Goal: Transaction & Acquisition: Purchase product/service

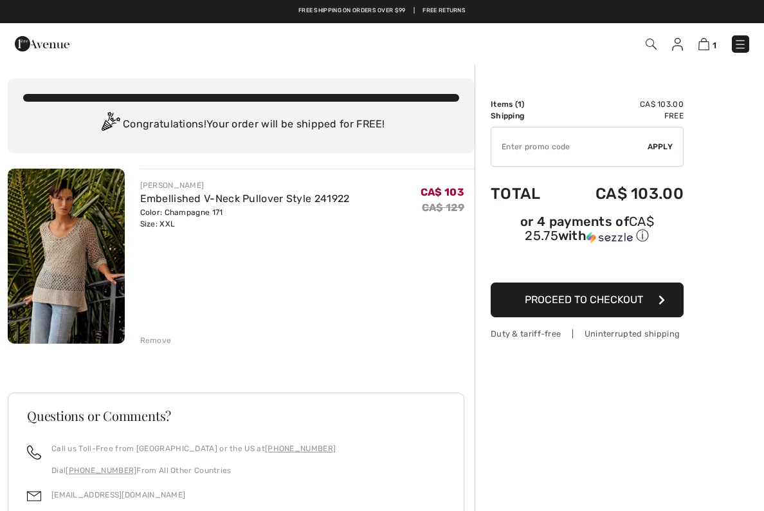
click at [594, 300] on span "Proceed to Checkout" at bounding box center [584, 299] width 118 height 12
click at [681, 42] on img at bounding box center [677, 44] width 11 height 13
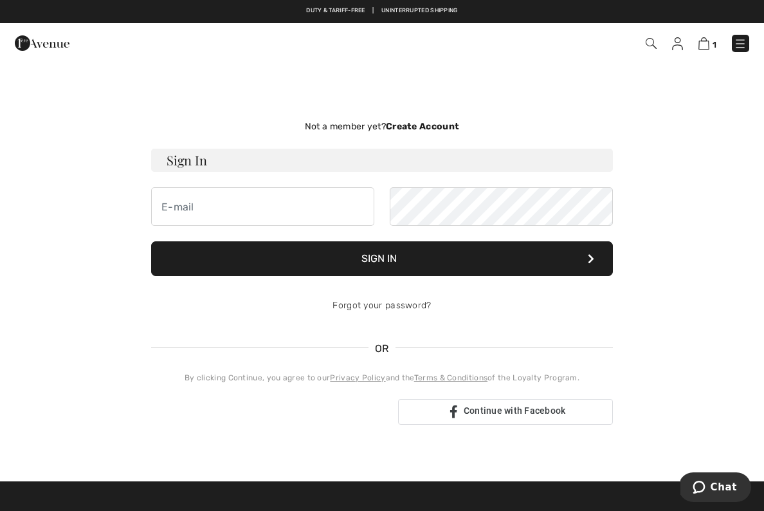
click at [295, 412] on div "Sign in with Google. Opens in new tab" at bounding box center [269, 411] width 237 height 28
click at [245, 210] on input "email" at bounding box center [262, 206] width 223 height 39
click at [428, 115] on div "Not a member yet? Create Account Sign In Sign In Forgot your password? OR" at bounding box center [382, 272] width 482 height 356
click at [427, 122] on strong "Create Account" at bounding box center [422, 126] width 73 height 11
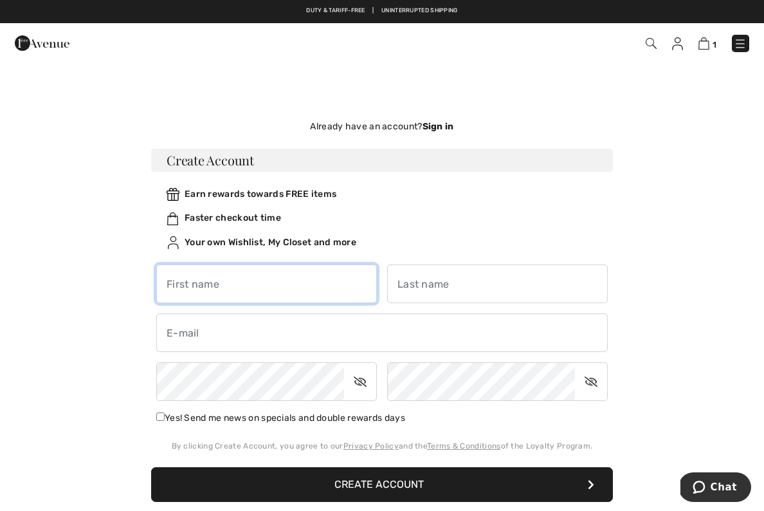
click at [305, 275] on input "text" at bounding box center [266, 283] width 221 height 39
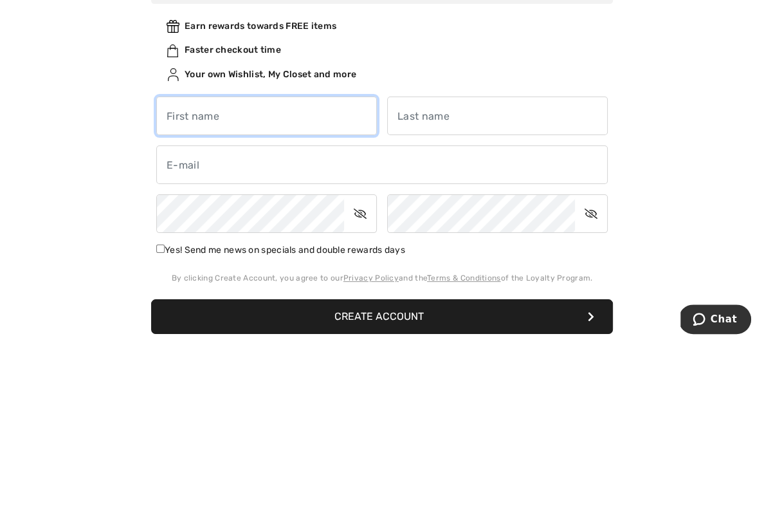
type input "Monica"
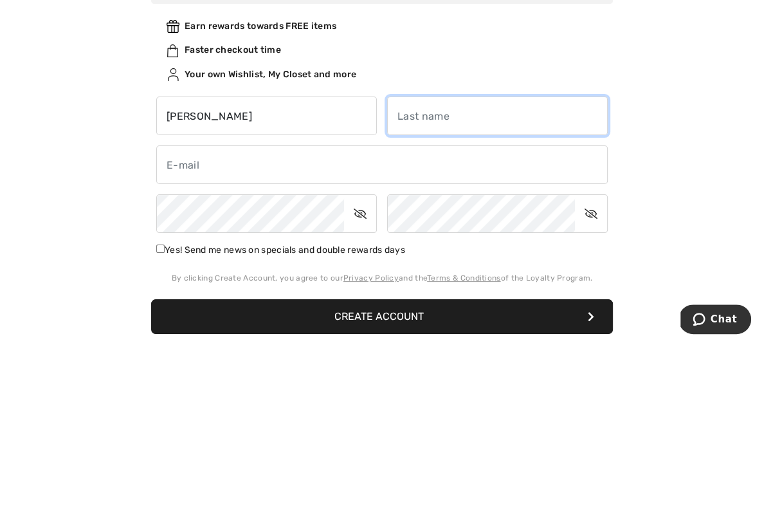
type input "Hill"
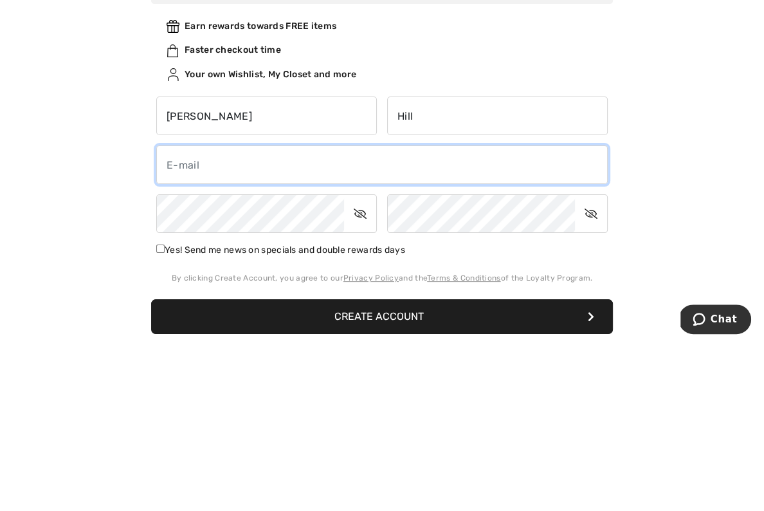
type input "monhill@rogers.com"
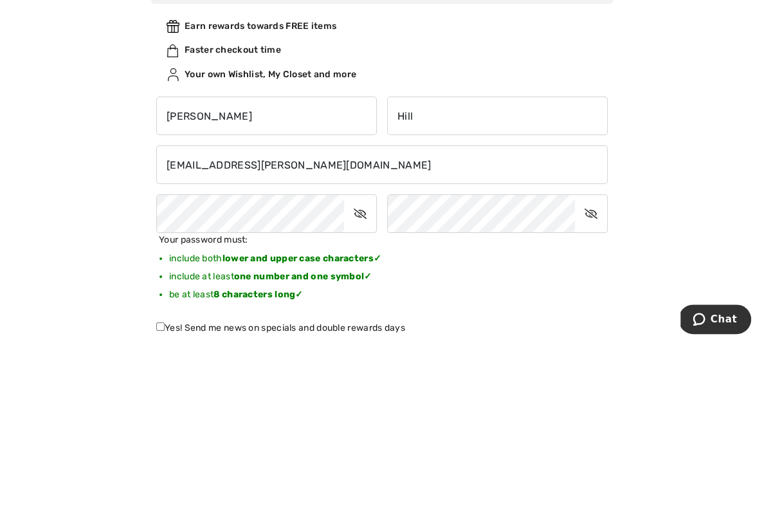
scroll to position [167, 0]
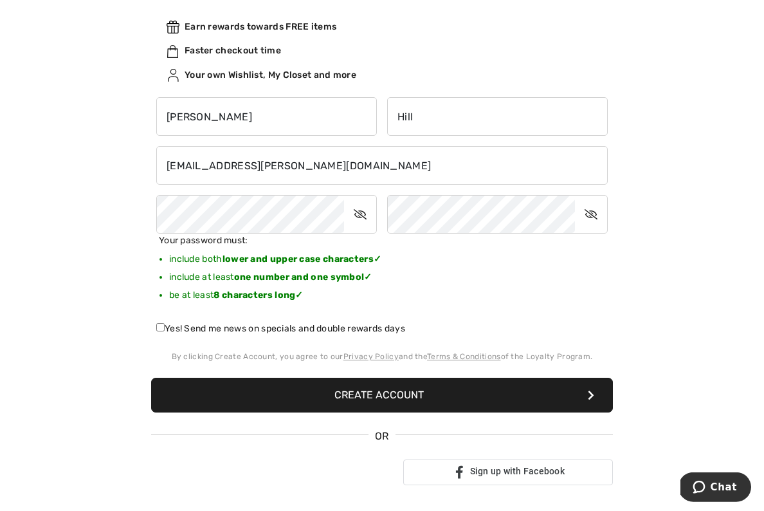
click at [360, 205] on icon at bounding box center [360, 214] width 32 height 30
click at [689, 175] on div "Not a member yet? Create Account Sign In Sign In Forgot your password? OR" at bounding box center [382, 219] width 749 height 584
click at [311, 322] on label "Yes! Send me news on specials and double rewards days" at bounding box center [280, 329] width 249 height 14
click at [165, 323] on input "Yes! Send me news on specials and double rewards days" at bounding box center [160, 327] width 8 height 8
checkbox input "true"
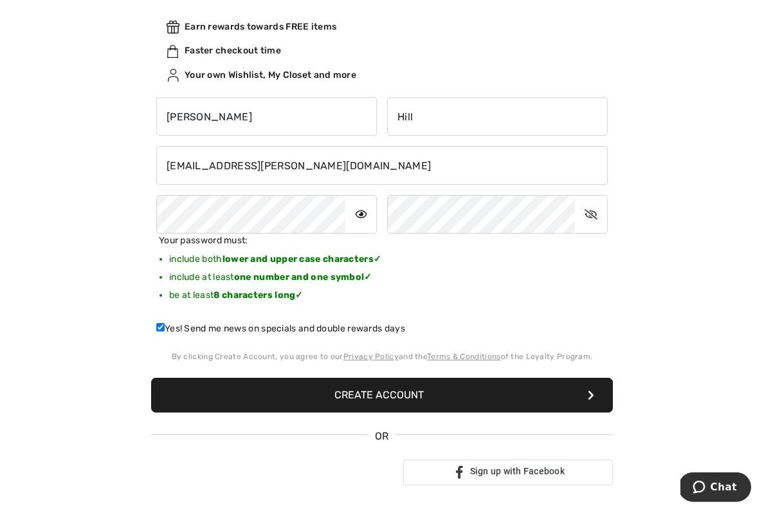
click at [379, 387] on button "Create Account" at bounding box center [382, 395] width 462 height 35
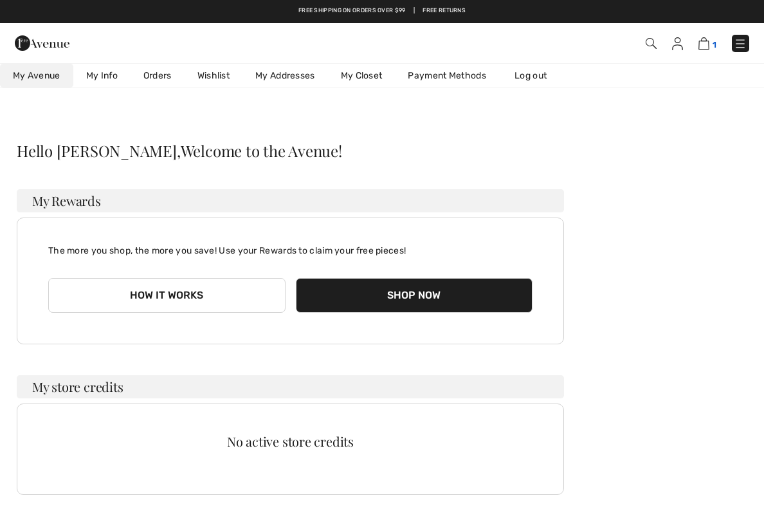
click at [704, 44] on img at bounding box center [703, 43] width 11 height 12
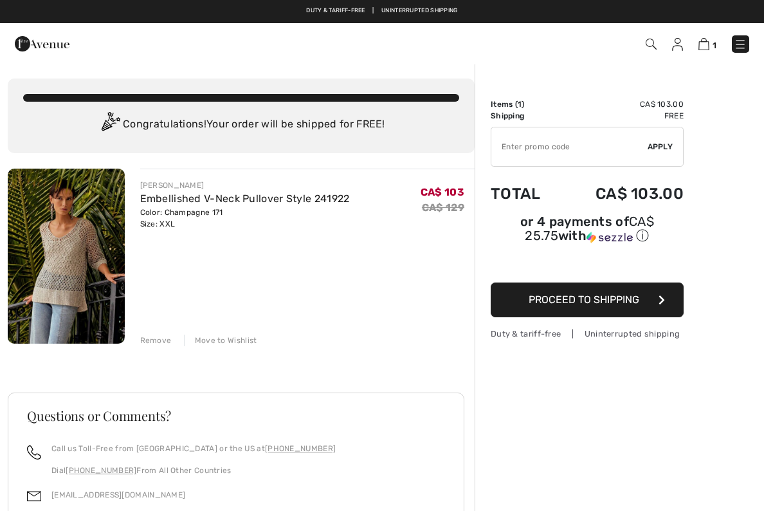
click at [581, 292] on button "Proceed to Shipping" at bounding box center [587, 299] width 193 height 35
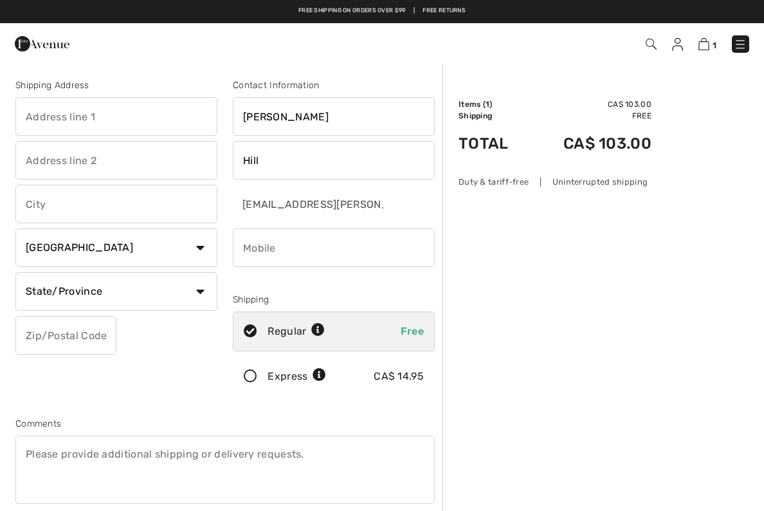
click at [43, 114] on input "text" at bounding box center [116, 116] width 202 height 39
type input "180 Allan Dr"
type input "Bolton"
select select "ON"
type input "L7E1Y8"
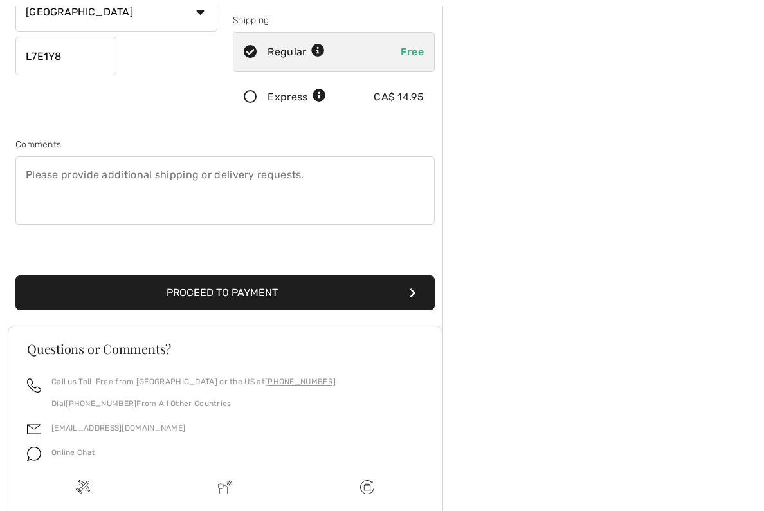
click at [233, 282] on button "Proceed to Payment" at bounding box center [224, 292] width 419 height 35
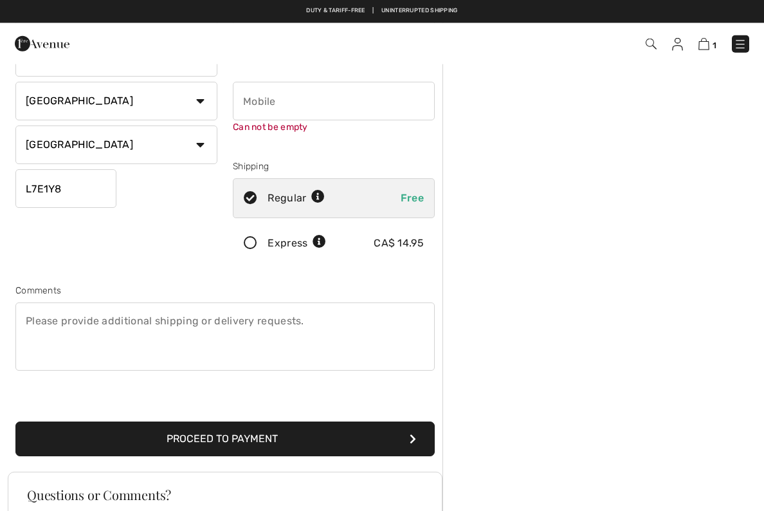
scroll to position [136, 0]
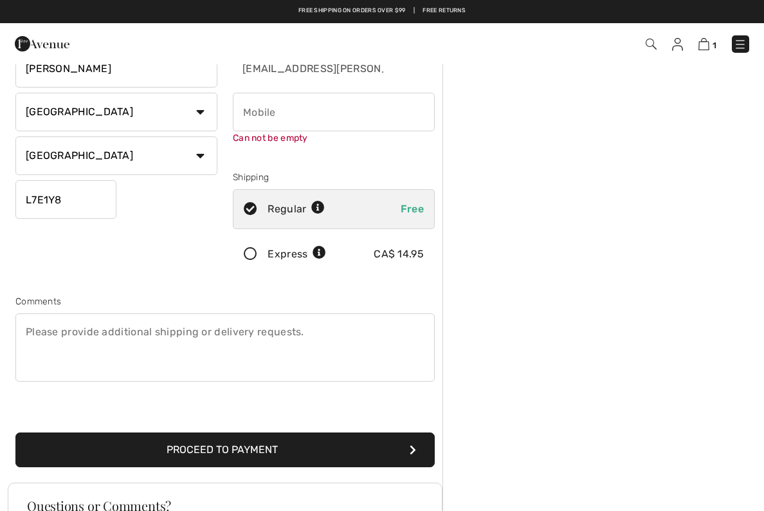
click at [276, 100] on input "phone" at bounding box center [334, 112] width 202 height 39
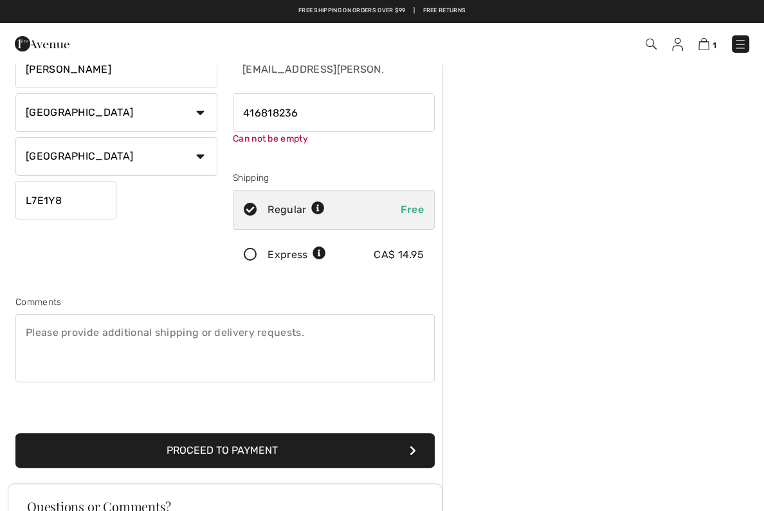
type input "4168182361"
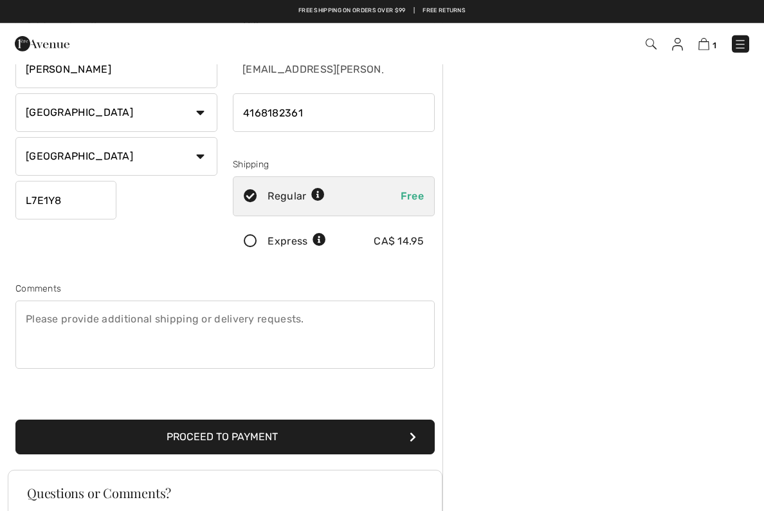
click at [310, 436] on button "Proceed to Payment" at bounding box center [224, 436] width 419 height 35
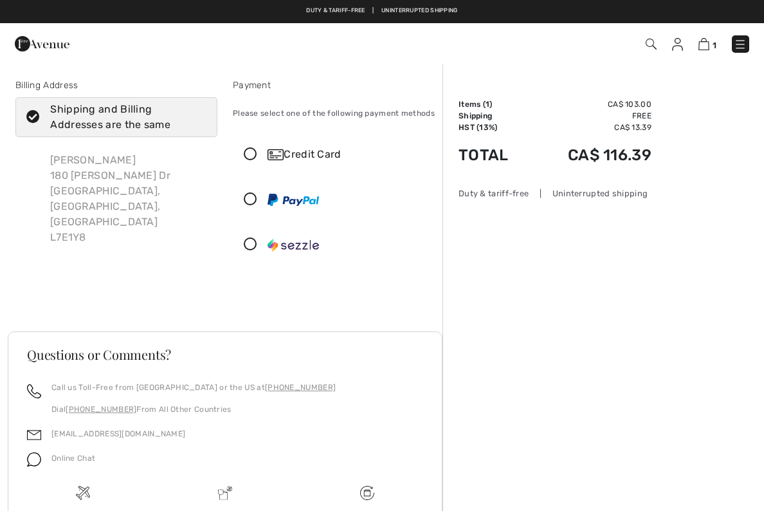
click at [253, 244] on icon at bounding box center [250, 245] width 34 height 14
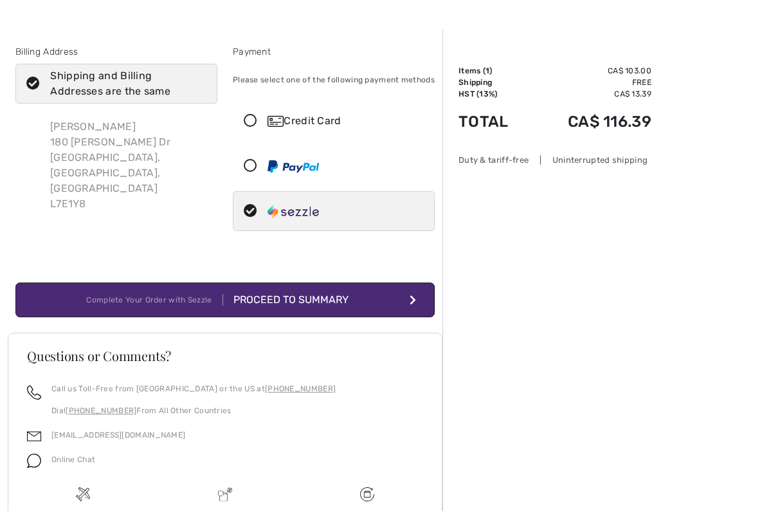
scroll to position [34, 0]
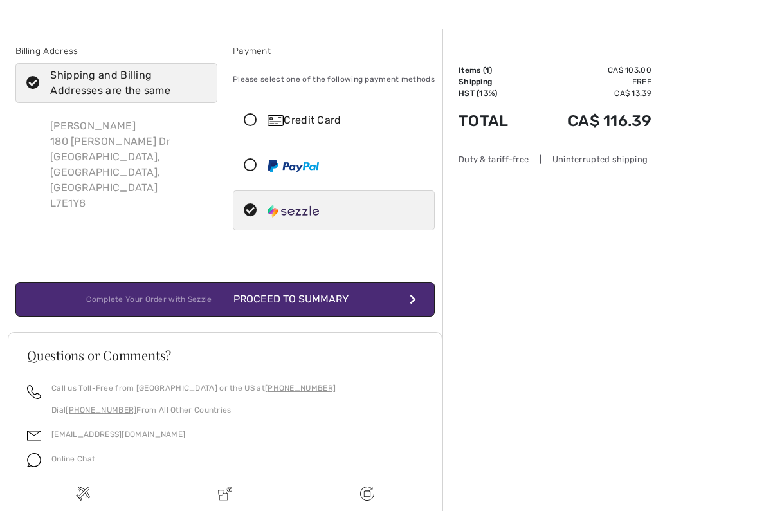
click at [320, 297] on div "Proceed to Summary" at bounding box center [293, 298] width 141 height 15
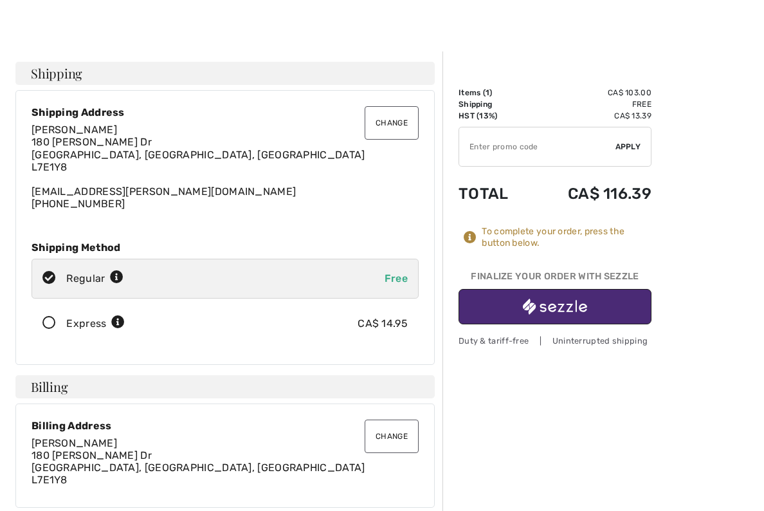
scroll to position [13, 0]
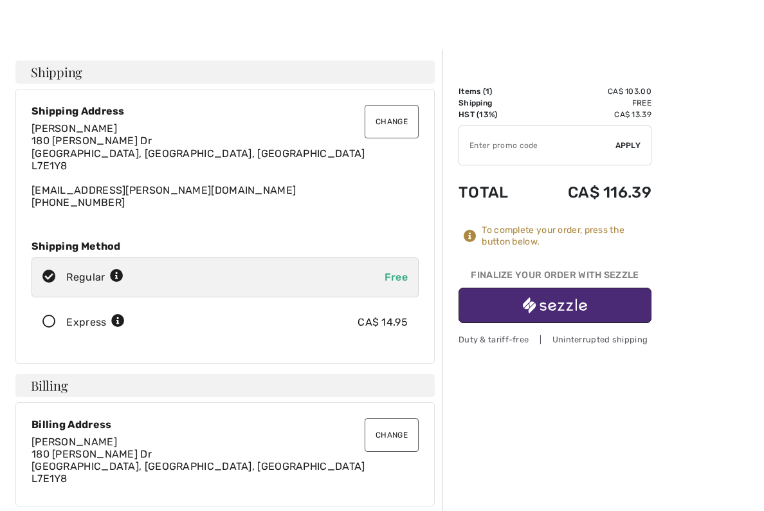
click at [542, 134] on input "TEXT" at bounding box center [537, 145] width 156 height 39
type input "NEW10"
click at [626, 137] on div "✔ Apply Remove" at bounding box center [555, 145] width 193 height 40
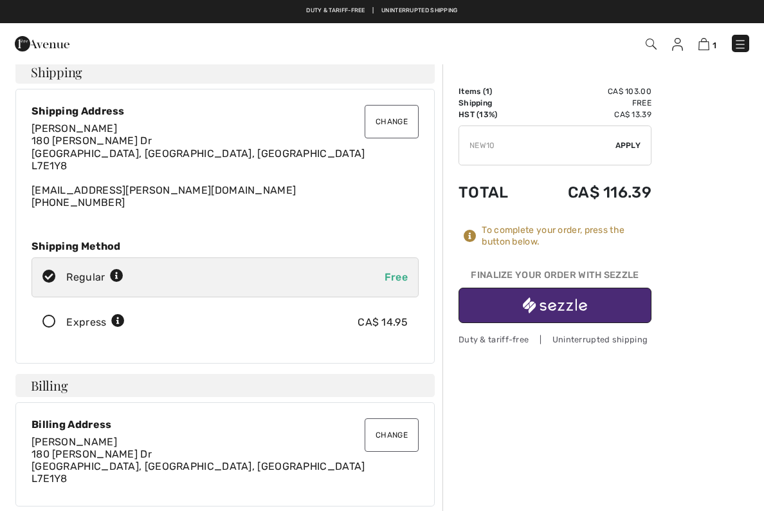
scroll to position [0, 0]
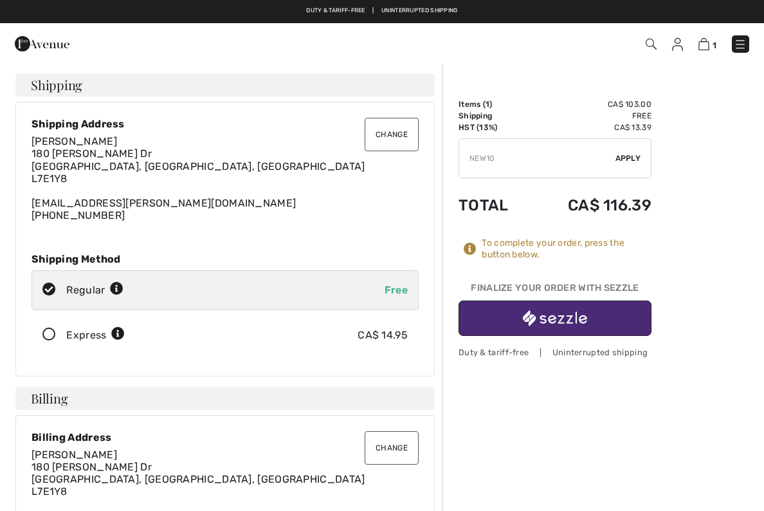
click at [630, 153] on span "Apply" at bounding box center [628, 158] width 26 height 12
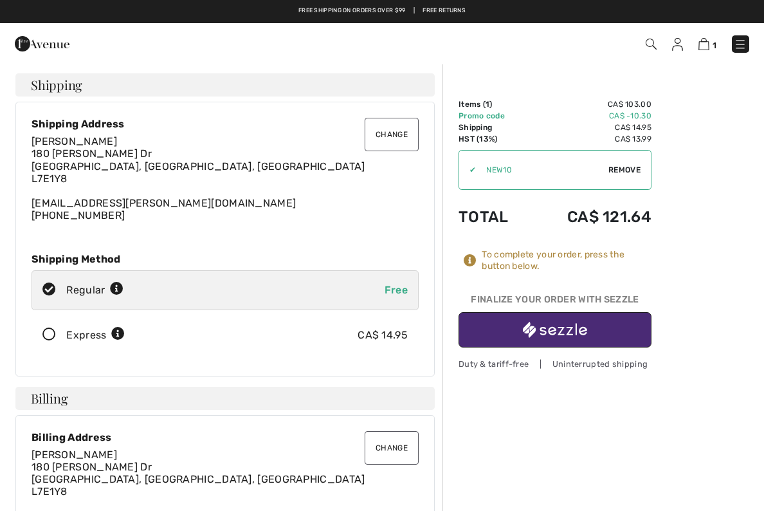
click at [621, 162] on div "✔ Apply Remove" at bounding box center [555, 170] width 193 height 40
click at [627, 167] on span "Remove" at bounding box center [624, 170] width 32 height 12
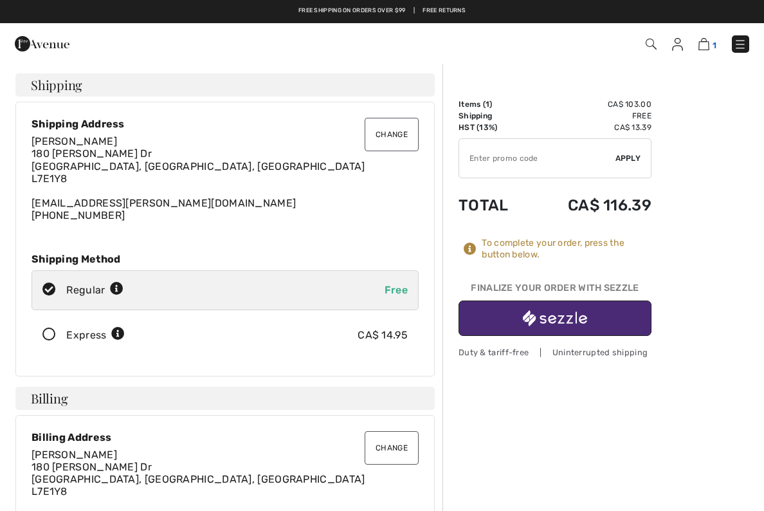
click at [699, 49] on img at bounding box center [703, 44] width 11 height 12
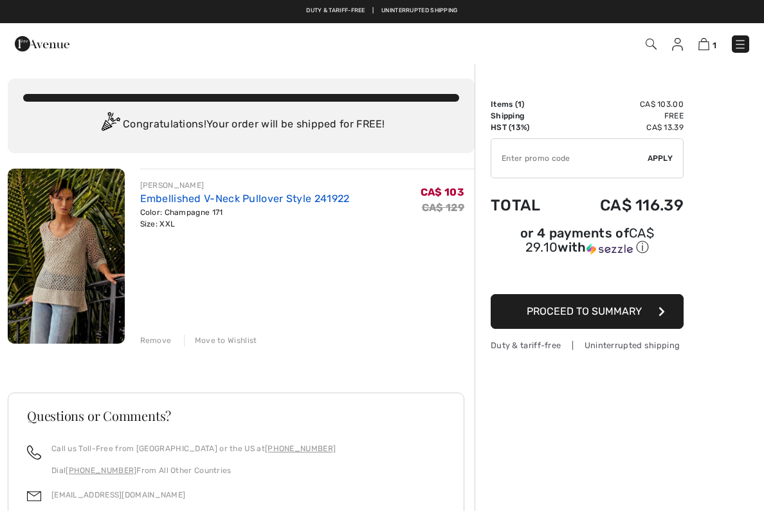
click at [172, 196] on link "Embellished V-Neck Pullover Style 241922" at bounding box center [245, 198] width 210 height 12
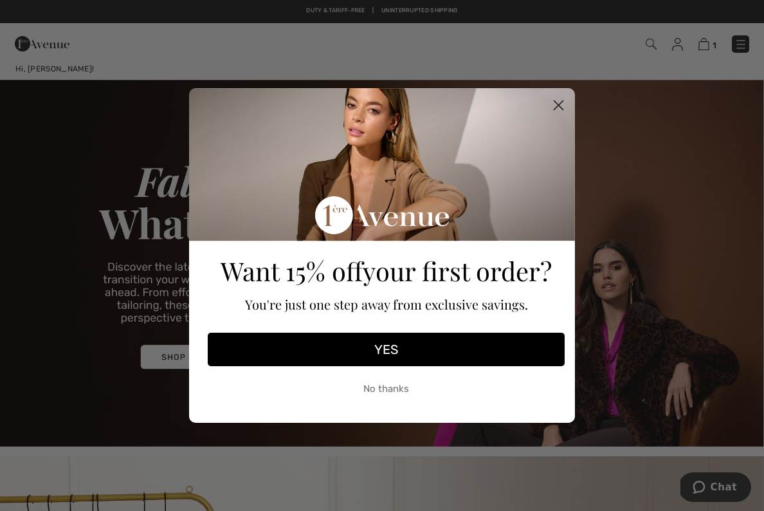
click at [557, 100] on circle "Close dialog" at bounding box center [558, 105] width 21 height 21
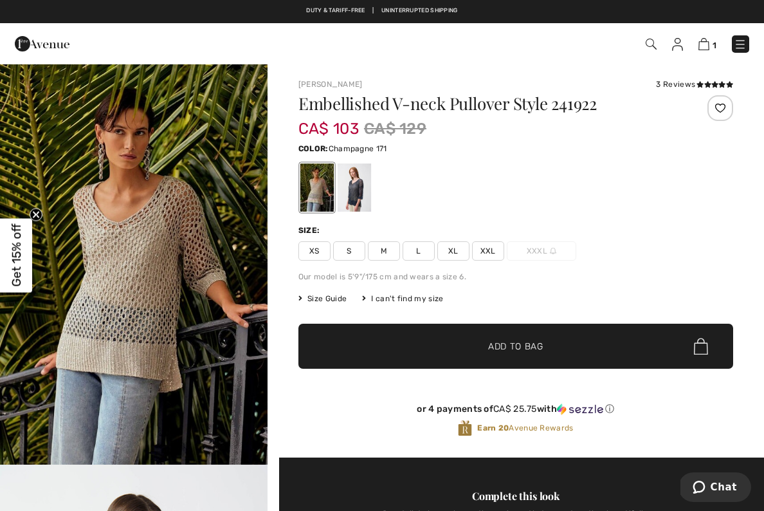
click at [57, 39] on img at bounding box center [42, 44] width 55 height 26
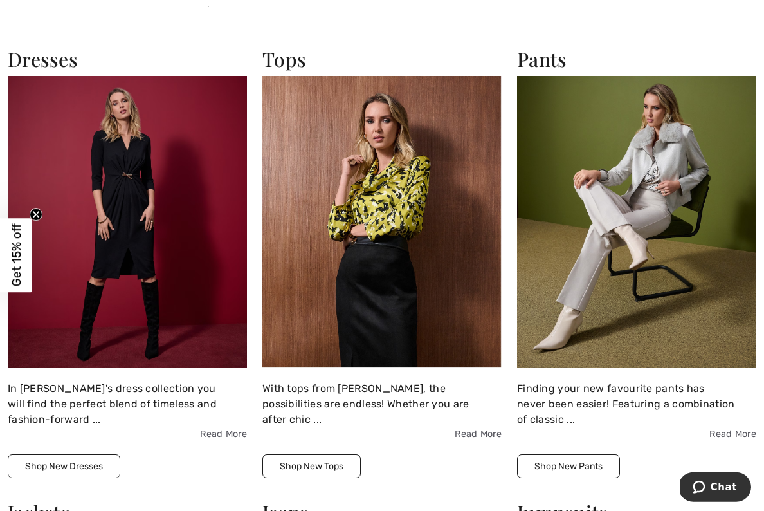
scroll to position [960, 0]
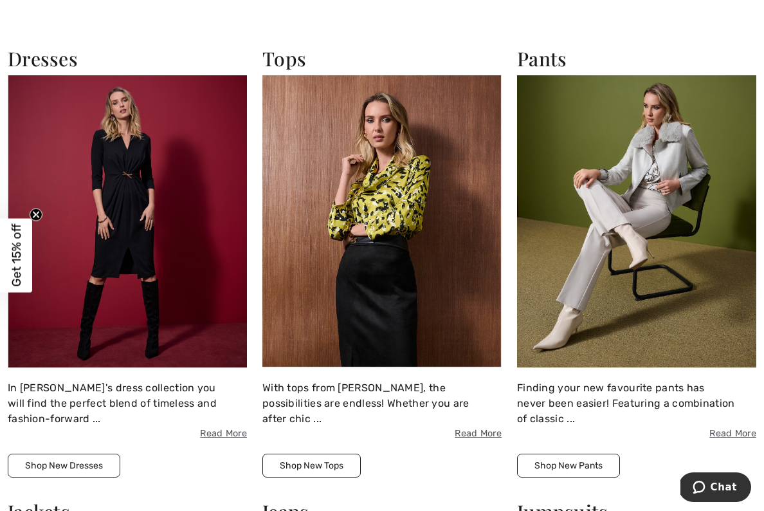
click at [412, 302] on img at bounding box center [381, 221] width 239 height 292
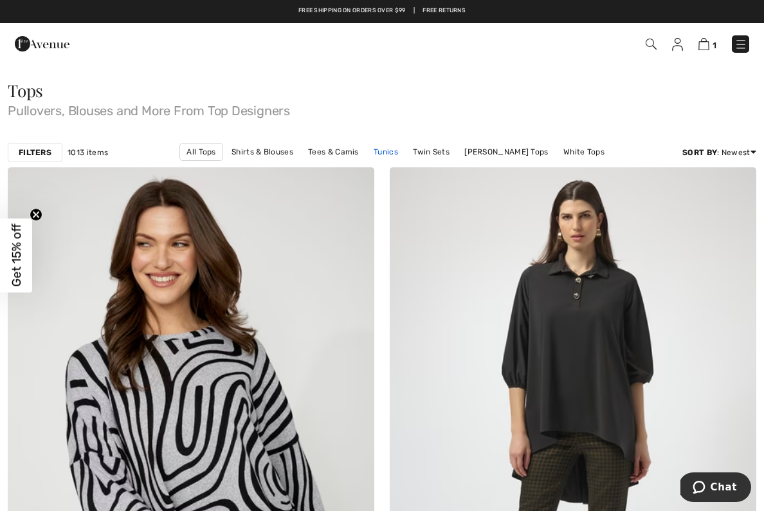
click at [367, 152] on link "Tunics" at bounding box center [385, 151] width 37 height 17
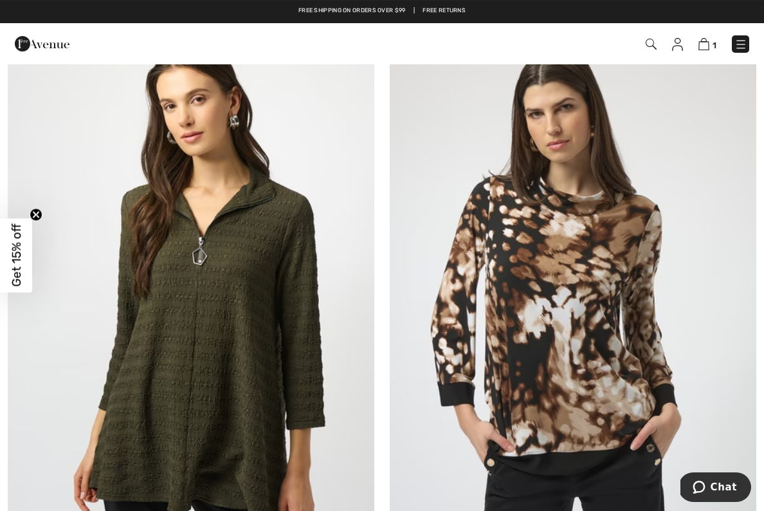
scroll to position [1391, 0]
click at [15, 282] on span "Get 15% off" at bounding box center [16, 255] width 15 height 63
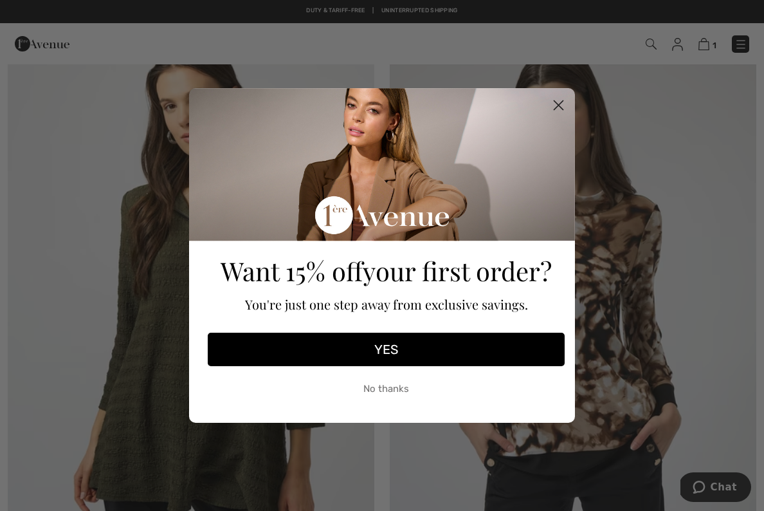
click at [392, 363] on button "YES" at bounding box center [386, 348] width 357 height 33
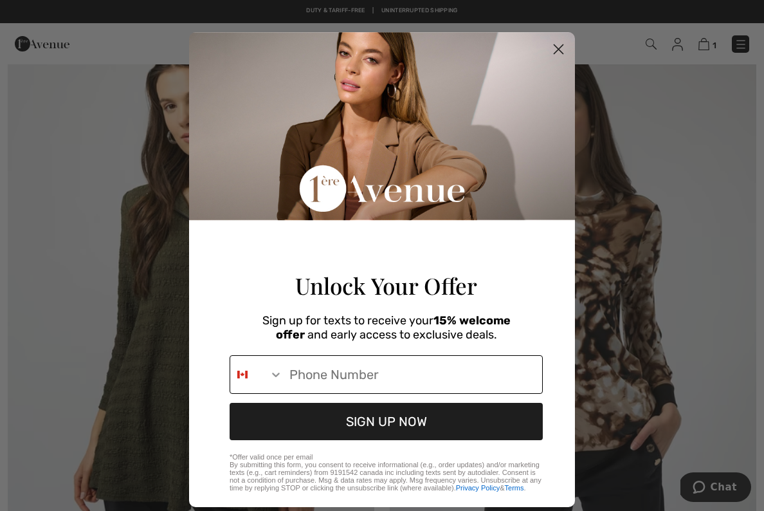
click at [396, 385] on input "Phone Number" at bounding box center [412, 374] width 259 height 37
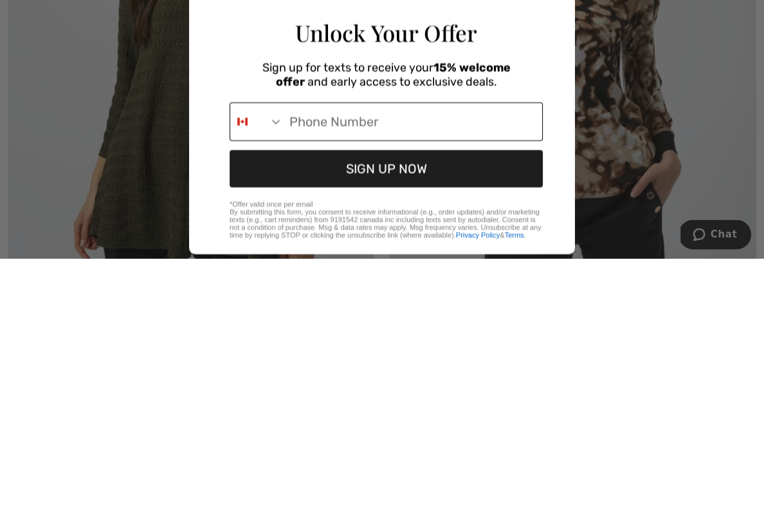
type input "416-818-2361"
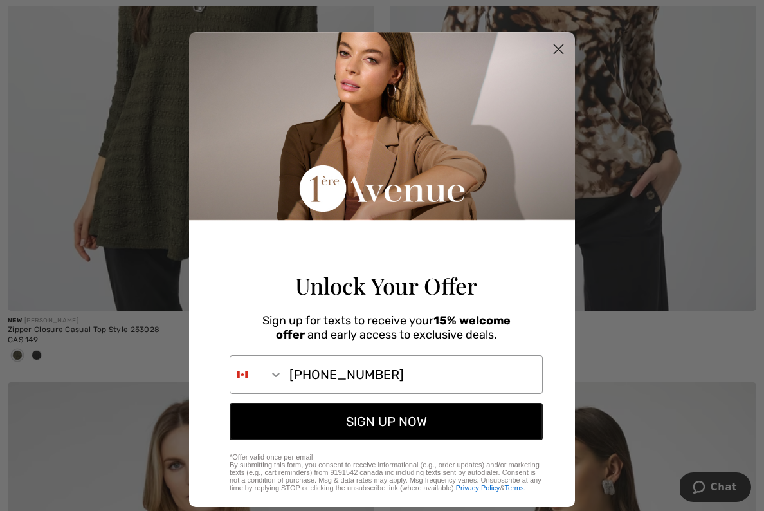
click at [387, 433] on button "SIGN UP NOW" at bounding box center [386, 421] width 313 height 37
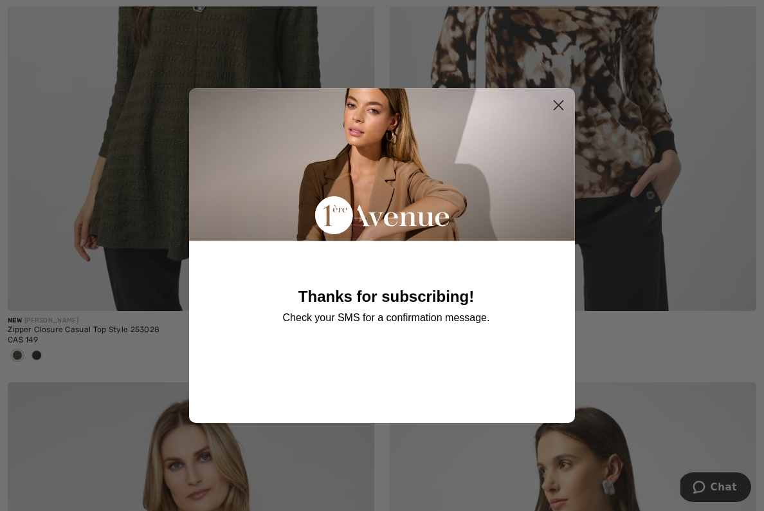
click at [562, 114] on circle "Close dialog" at bounding box center [558, 105] width 21 height 21
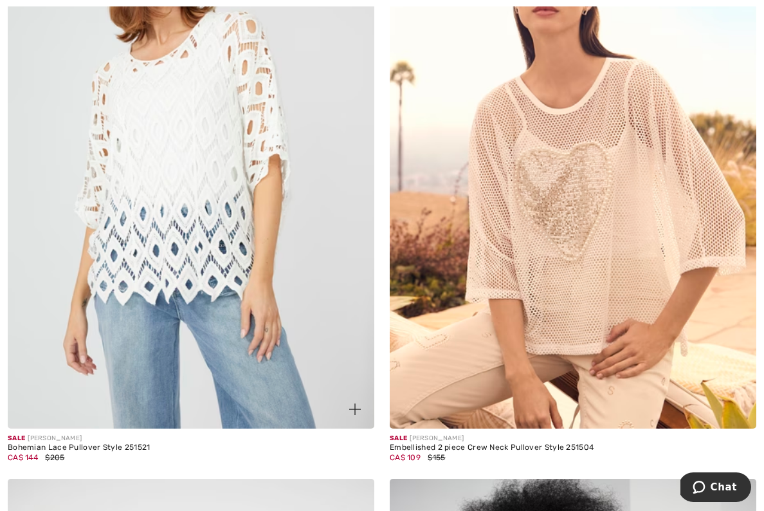
scroll to position [5333, 0]
click at [127, 304] on img at bounding box center [191, 153] width 367 height 550
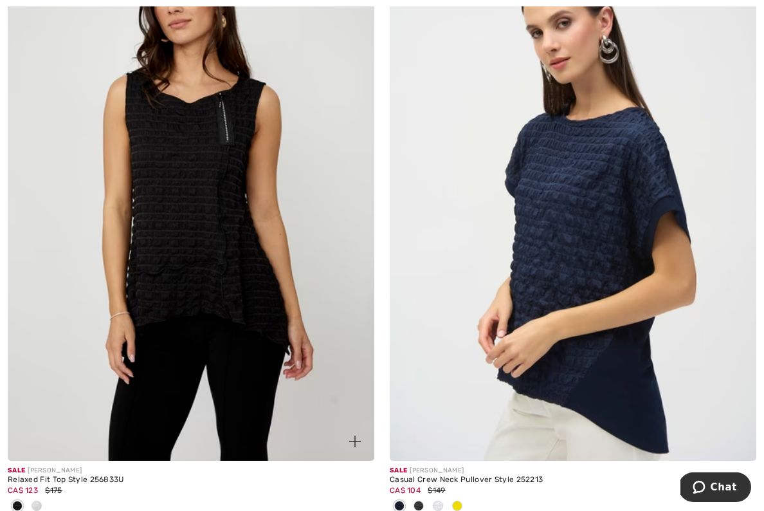
scroll to position [6524, 0]
click at [167, 295] on img at bounding box center [191, 185] width 367 height 550
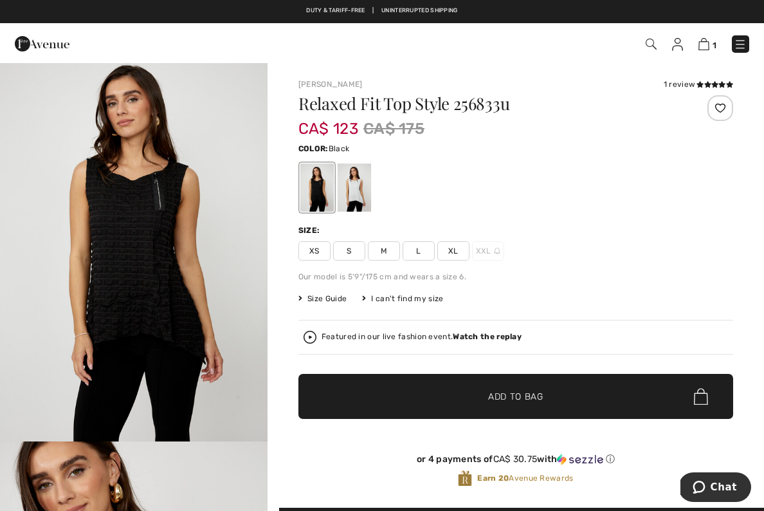
scroll to position [18, 0]
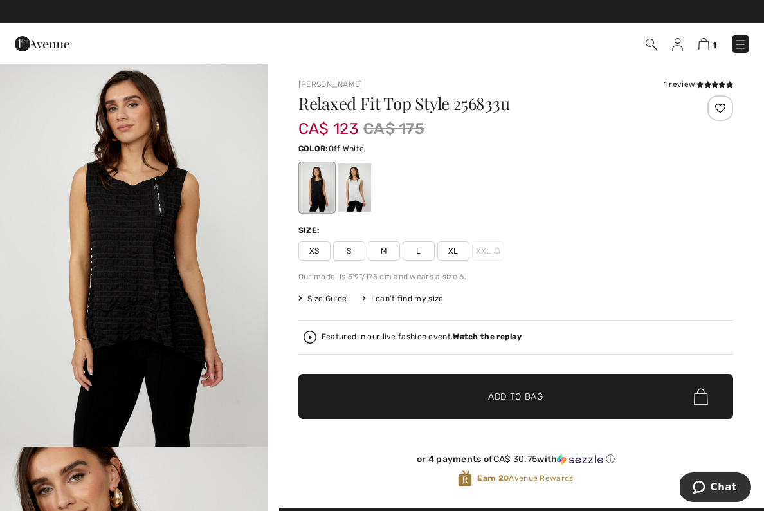
click at [360, 185] on div at bounding box center [354, 187] width 33 height 48
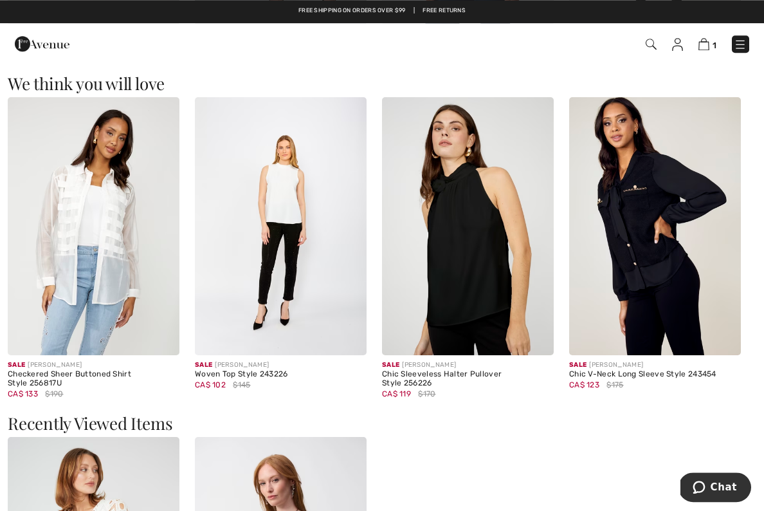
scroll to position [1075, 0]
click at [71, 277] on img at bounding box center [94, 226] width 172 height 258
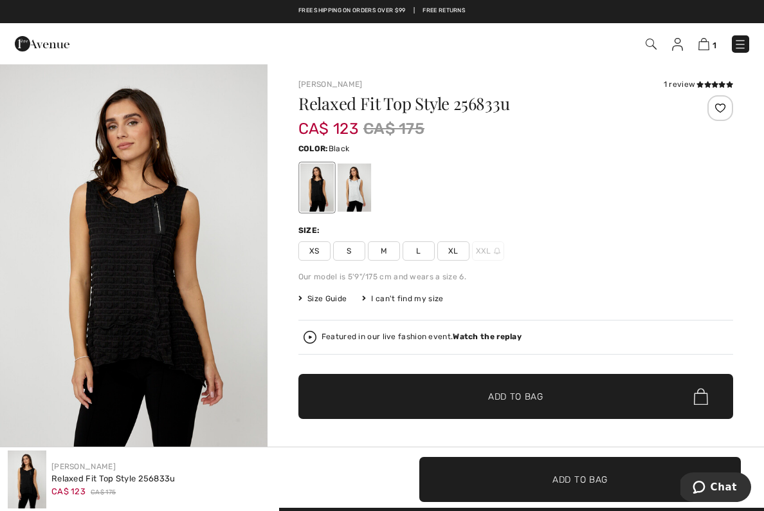
click at [453, 244] on span "XL" at bounding box center [453, 250] width 32 height 19
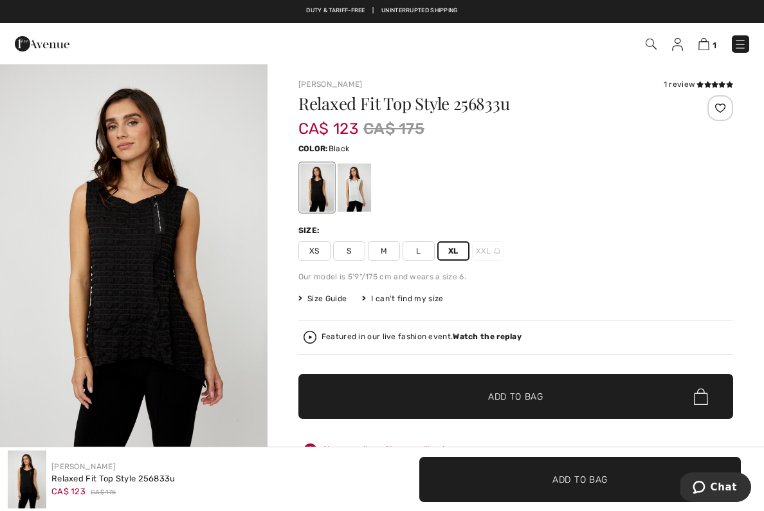
click at [314, 296] on span "Size Guide" at bounding box center [322, 299] width 48 height 12
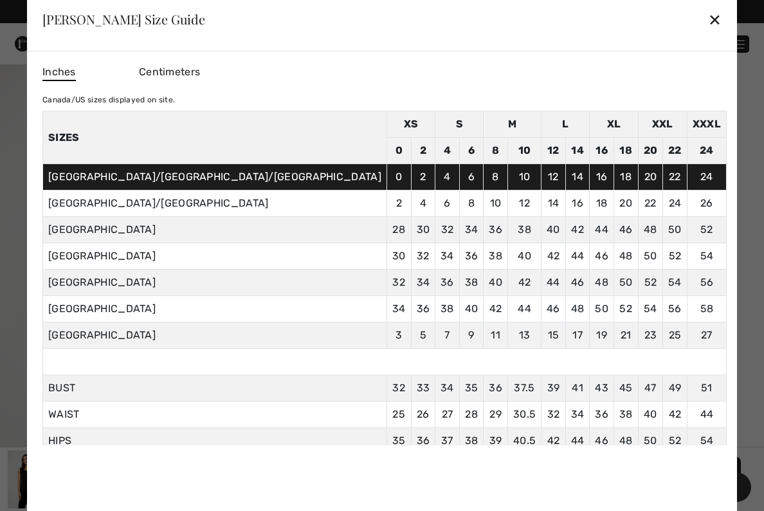
click at [691, 296] on div at bounding box center [382, 255] width 764 height 511
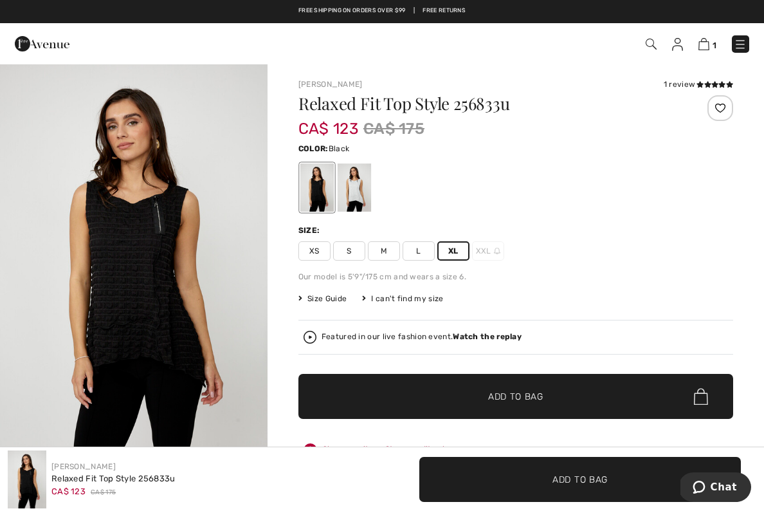
click at [406, 295] on div "I can't find my size" at bounding box center [402, 299] width 81 height 12
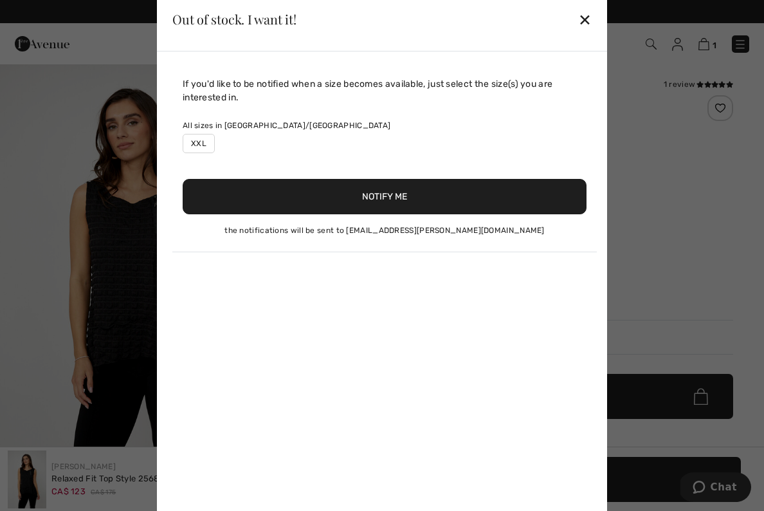
click at [196, 137] on label "XXL" at bounding box center [199, 143] width 32 height 19
type input "true"
click at [335, 200] on button "Notify Me" at bounding box center [385, 196] width 404 height 35
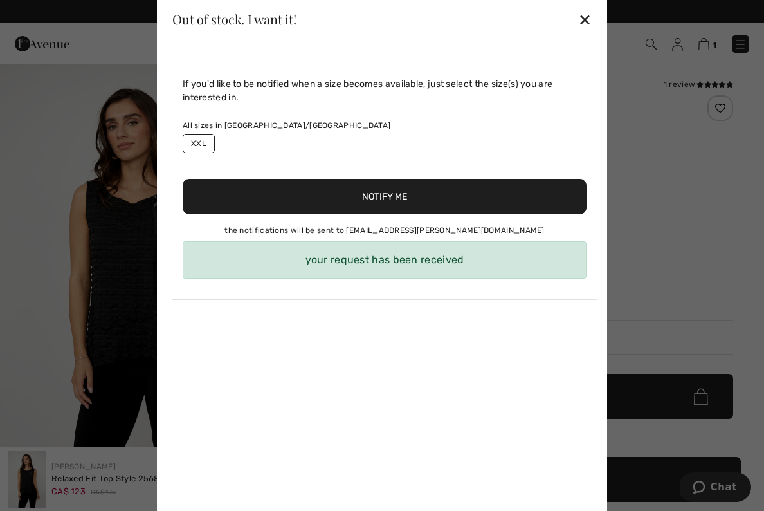
click at [589, 17] on div "✕" at bounding box center [585, 19] width 14 height 27
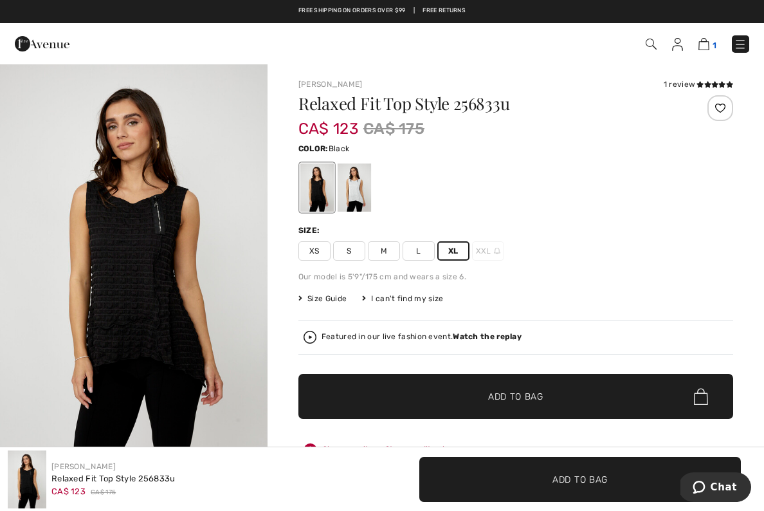
click at [707, 40] on img at bounding box center [703, 44] width 11 height 12
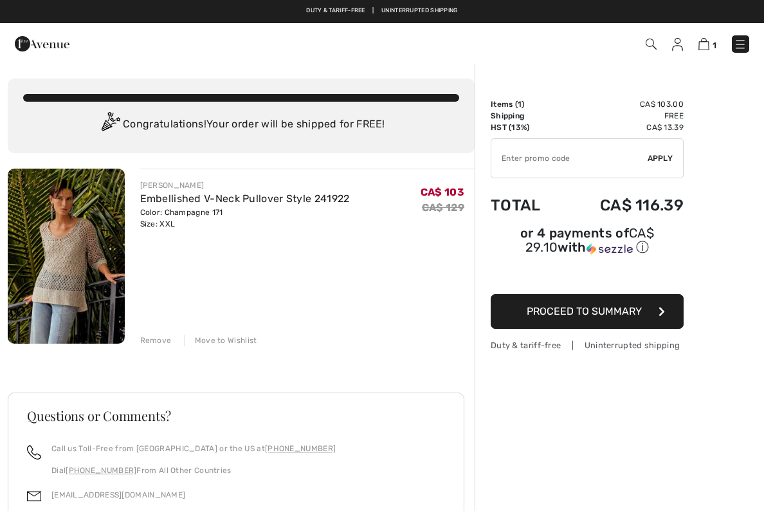
click at [596, 314] on span "Proceed to Summary" at bounding box center [584, 311] width 115 height 12
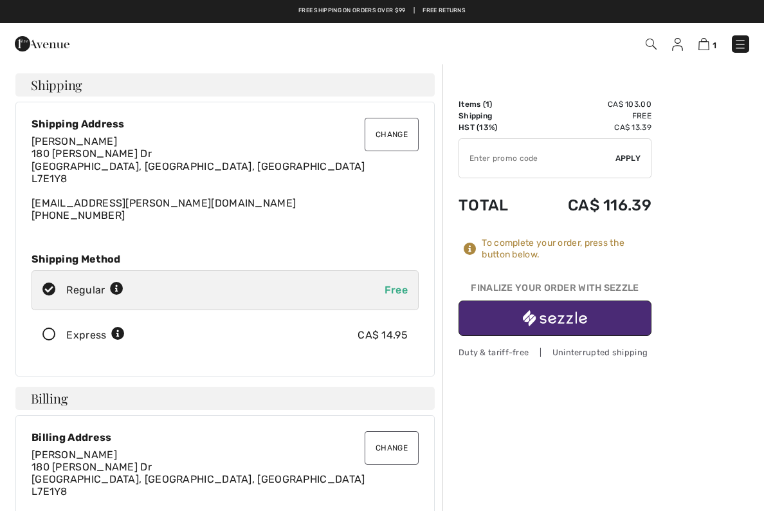
click at [526, 316] on img "button" at bounding box center [555, 318] width 64 height 16
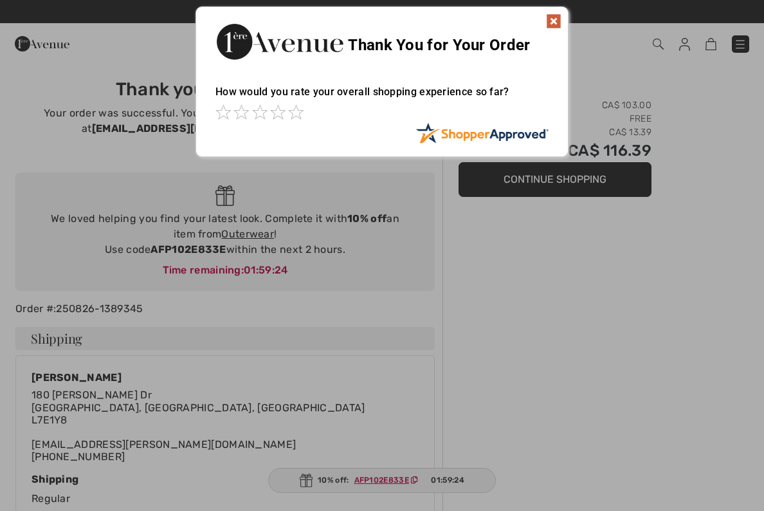
click at [553, 16] on img at bounding box center [553, 21] width 15 height 15
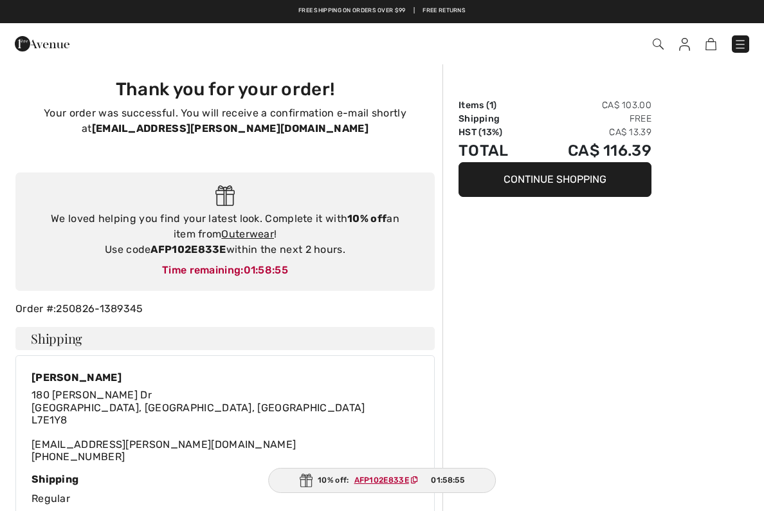
click at [20, 41] on img at bounding box center [42, 44] width 55 height 26
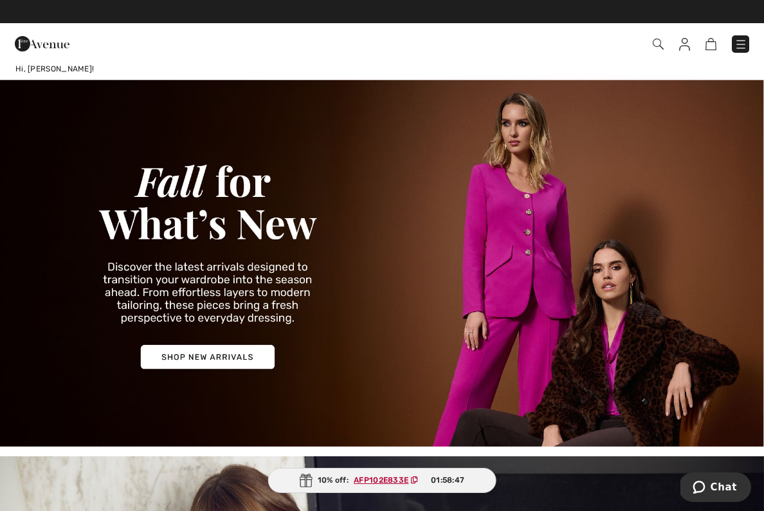
click at [679, 44] on img at bounding box center [684, 44] width 11 height 13
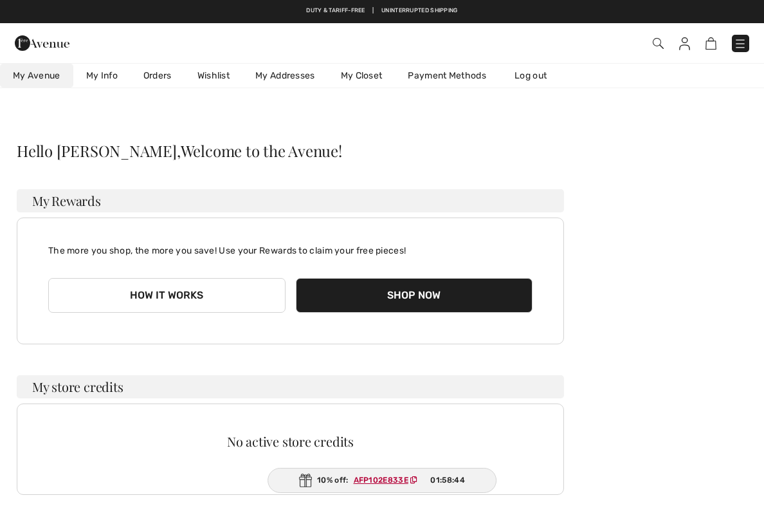
click at [738, 46] on img at bounding box center [740, 43] width 13 height 13
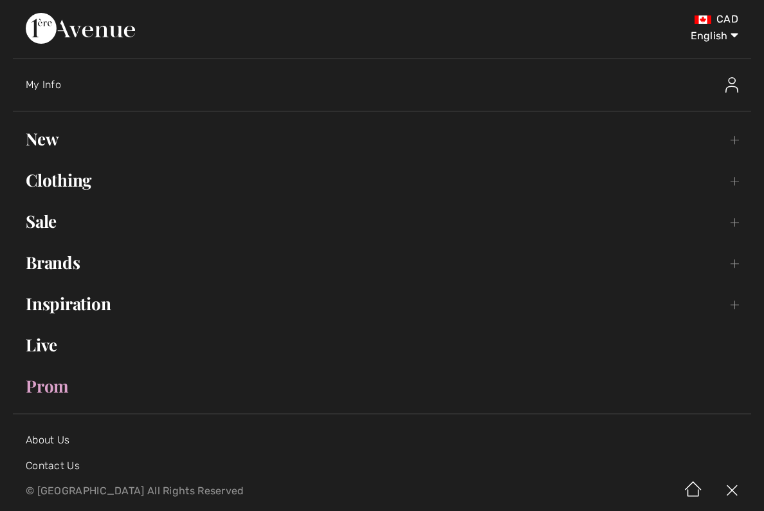
click at [71, 183] on link "Clothing Toggle submenu" at bounding box center [382, 180] width 738 height 28
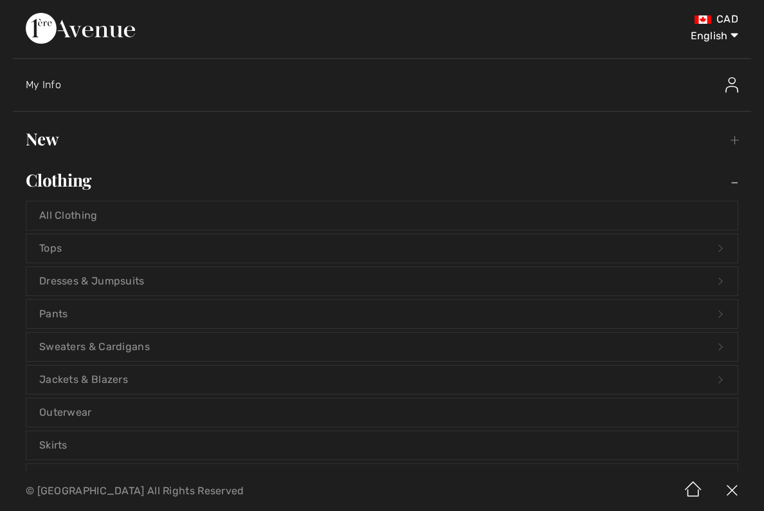
click at [93, 346] on link "Sweaters & Cardigans Open submenu" at bounding box center [381, 346] width 711 height 28
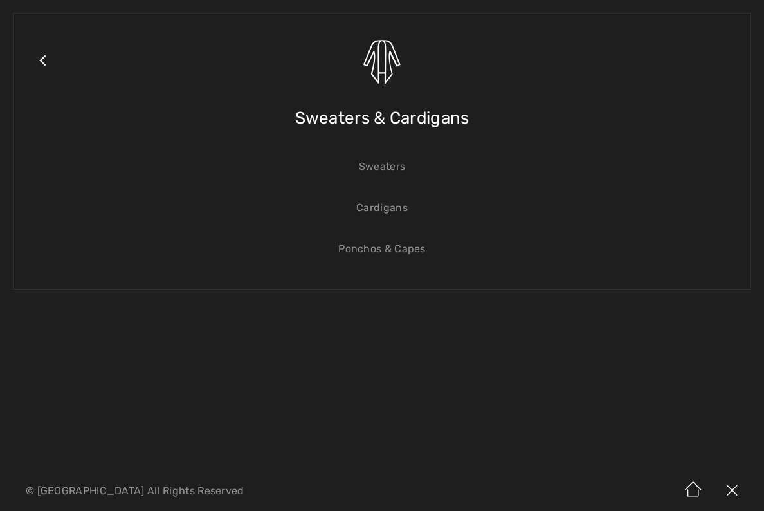
click at [374, 172] on link "Sweaters" at bounding box center [381, 166] width 711 height 28
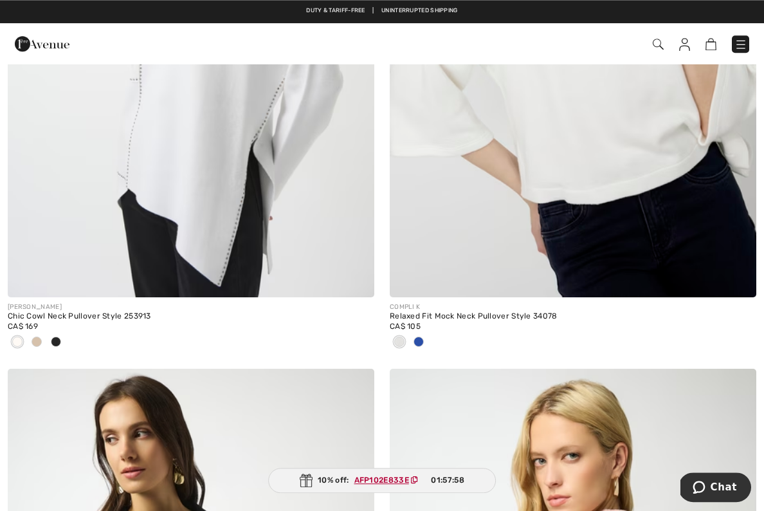
scroll to position [5400, 0]
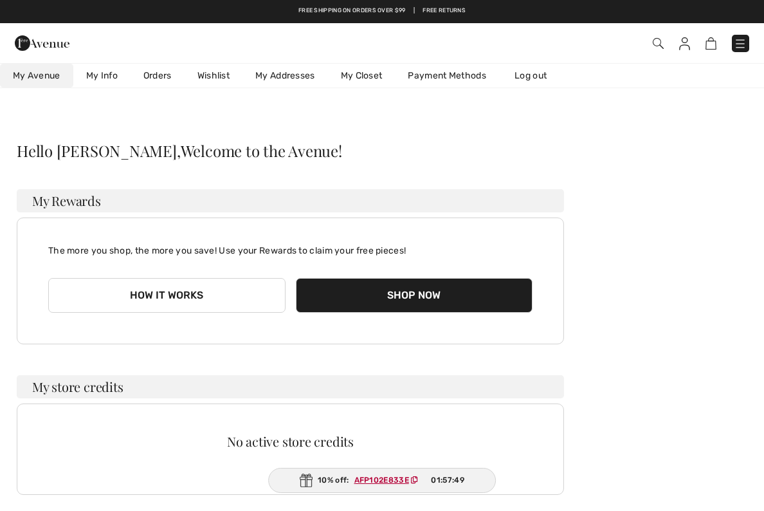
click at [686, 44] on img at bounding box center [684, 43] width 11 height 13
click at [746, 42] on img at bounding box center [740, 43] width 13 height 13
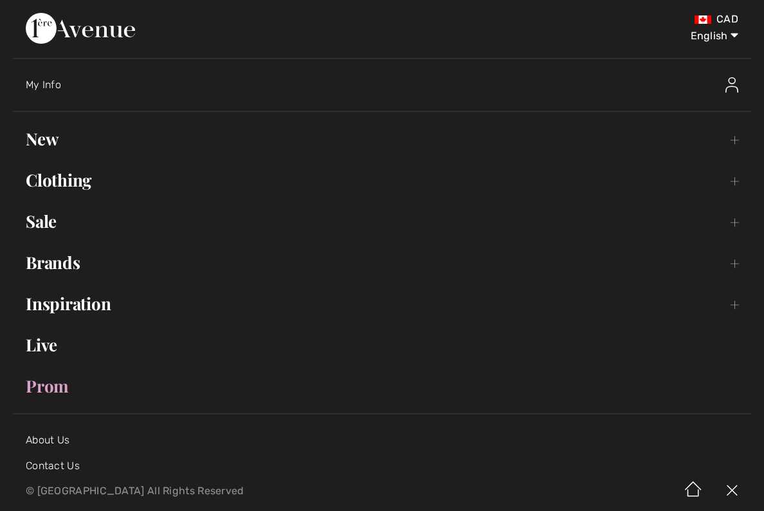
click at [722, 79] on div at bounding box center [660, 84] width 181 height 41
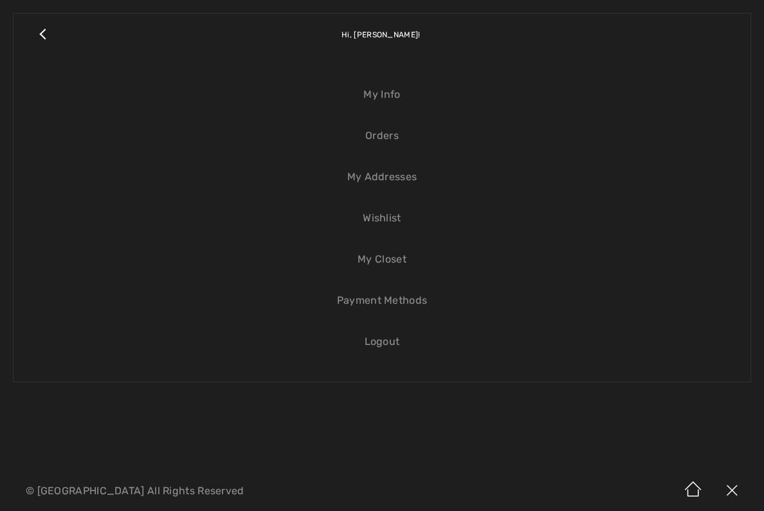
click at [385, 137] on link "Orders" at bounding box center [381, 136] width 711 height 28
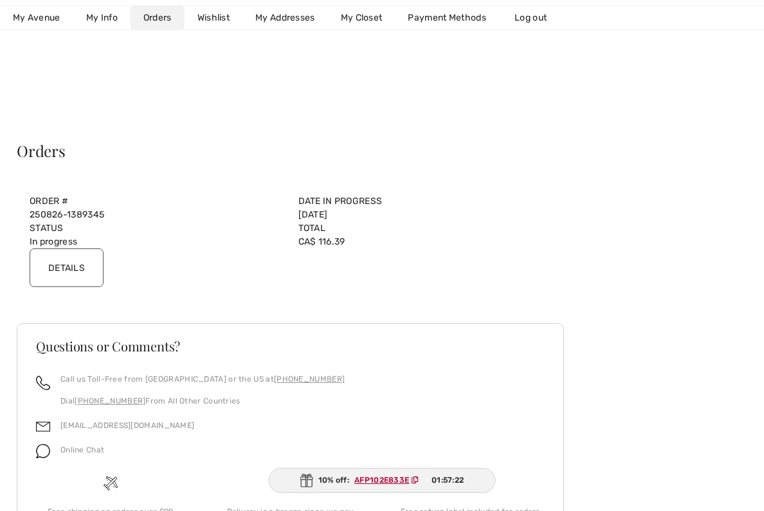
click at [709, 131] on div "Duty & tariff-free | Uninterrupted shipping Free shipping on orders over $99 | …" at bounding box center [382, 302] width 764 height 605
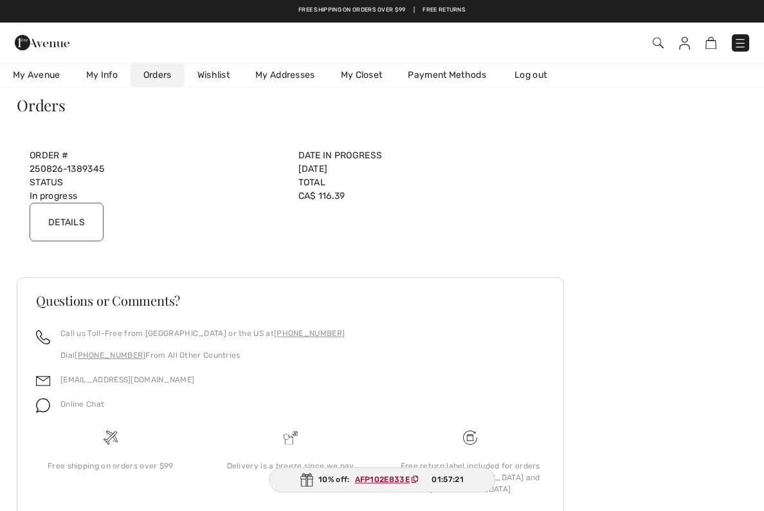
scroll to position [45, 0]
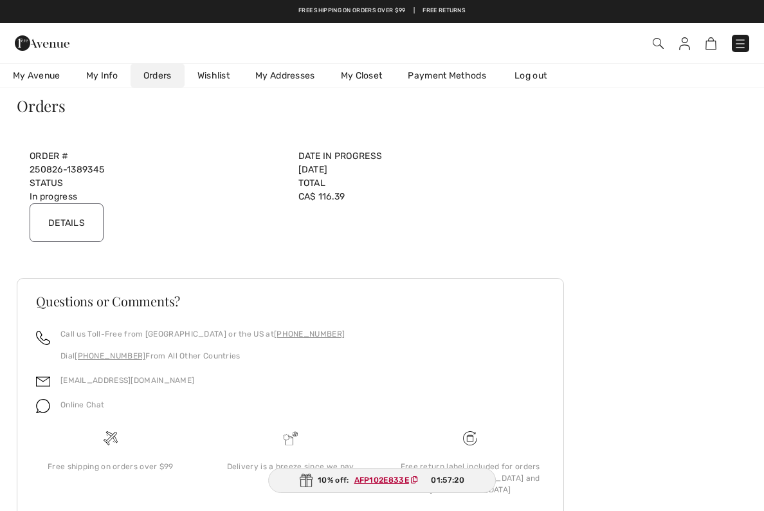
click at [740, 40] on img at bounding box center [740, 43] width 13 height 13
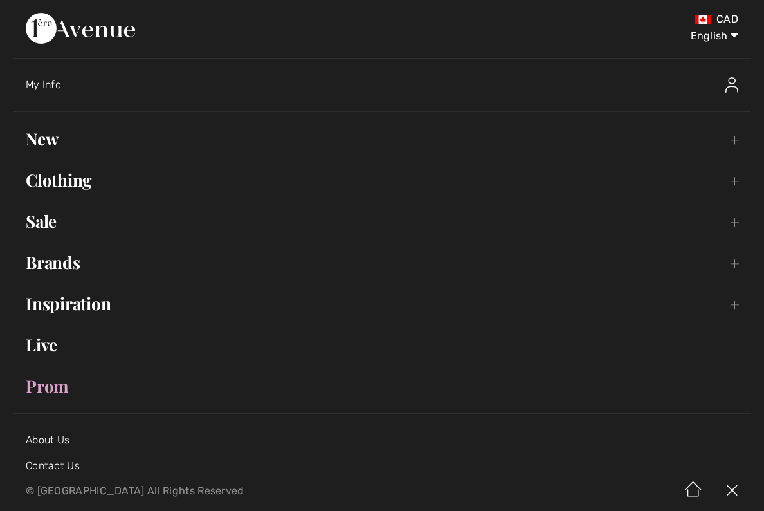
click at [109, 179] on link "Clothing Toggle submenu" at bounding box center [382, 180] width 738 height 28
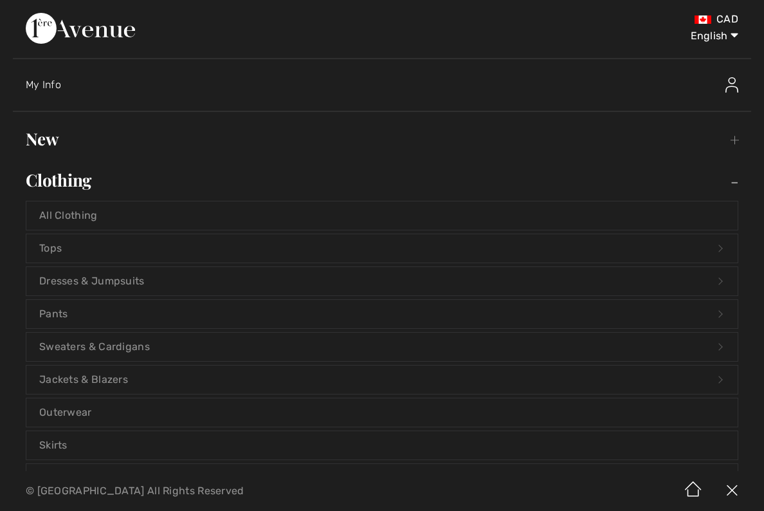
click at [123, 342] on link "Sweaters & Cardigans Open submenu" at bounding box center [381, 346] width 711 height 28
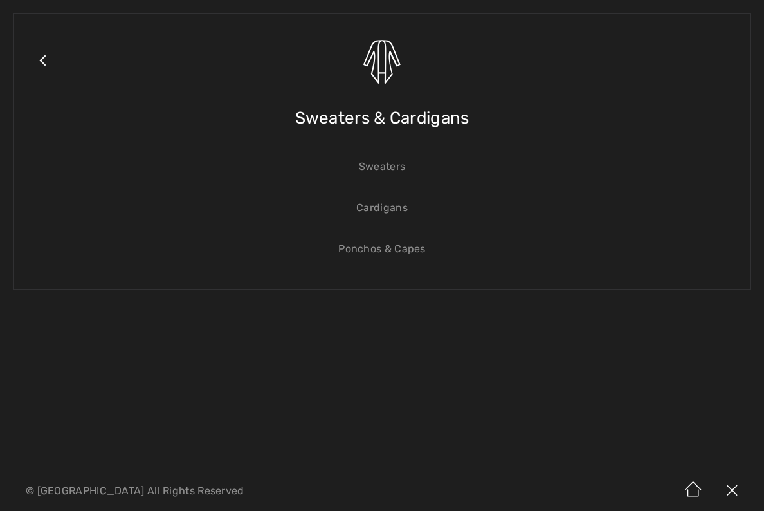
click at [392, 209] on link "Cardigans" at bounding box center [381, 208] width 711 height 28
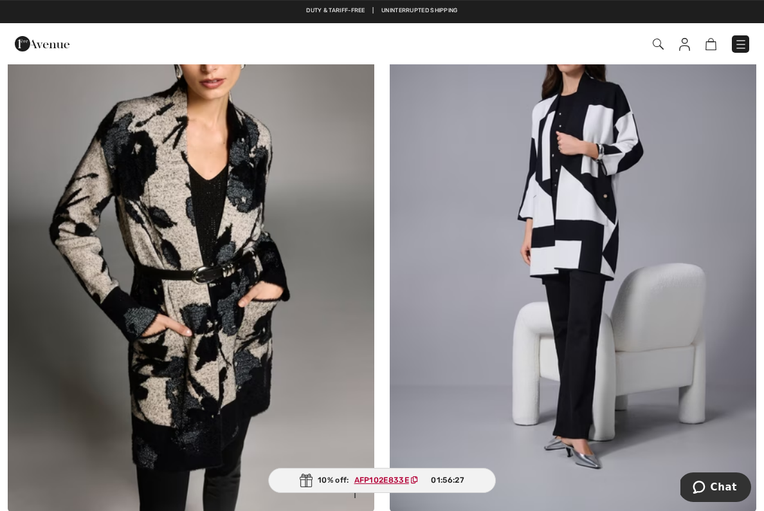
scroll to position [4049, 0]
click at [288, 342] on img at bounding box center [191, 236] width 367 height 550
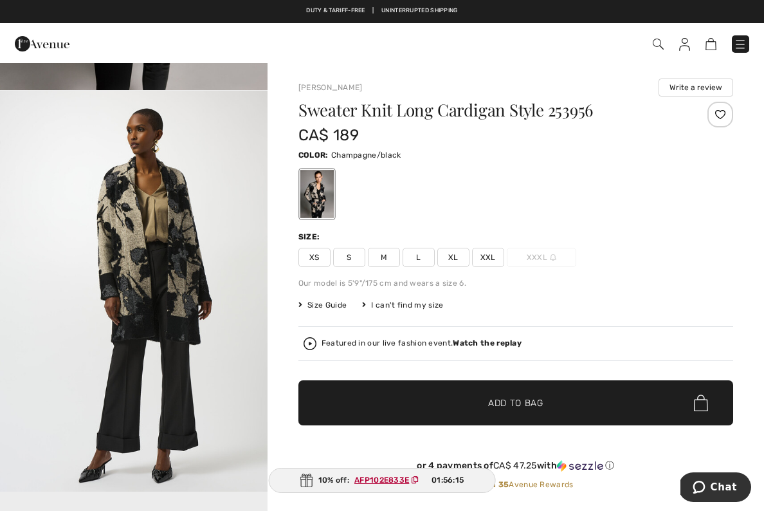
scroll to position [375, 0]
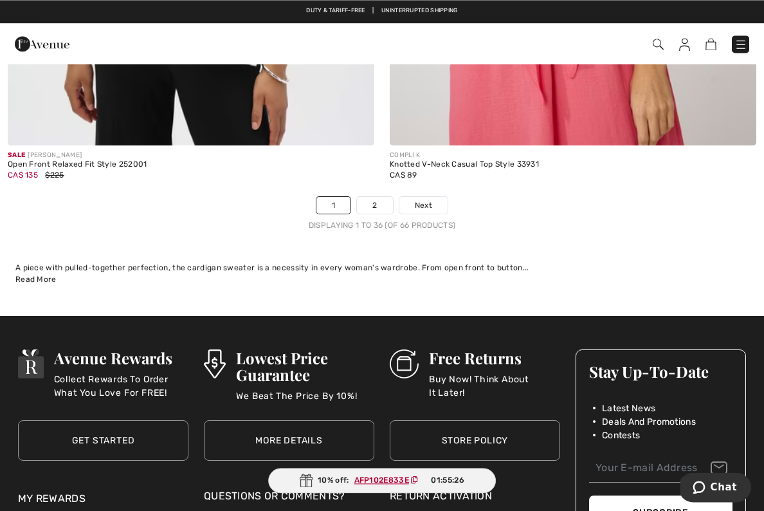
scroll to position [11246, 0]
click at [390, 197] on link "2" at bounding box center [374, 205] width 35 height 17
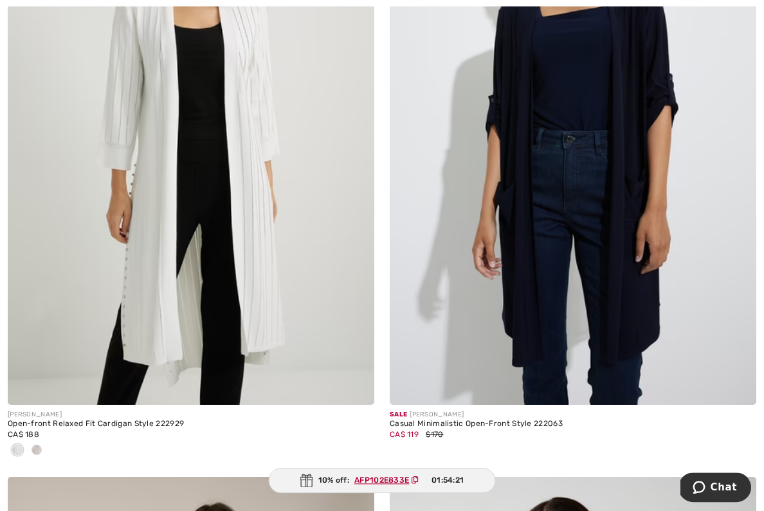
scroll to position [8480, 0]
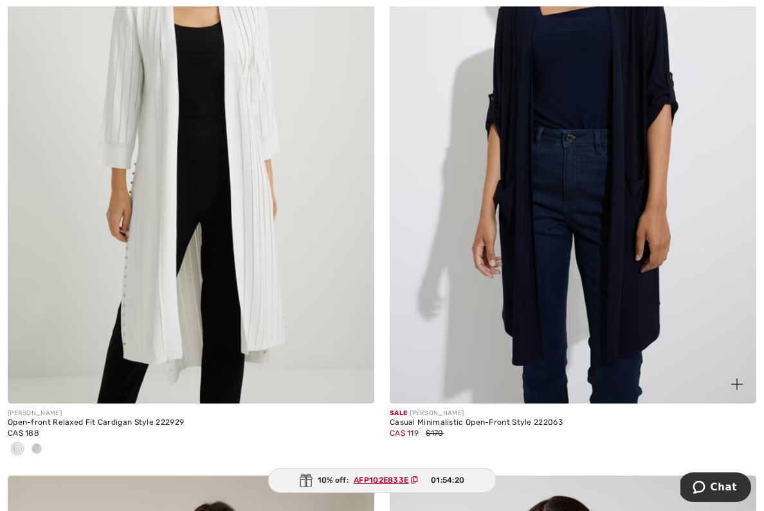
click at [629, 307] on img at bounding box center [573, 128] width 367 height 550
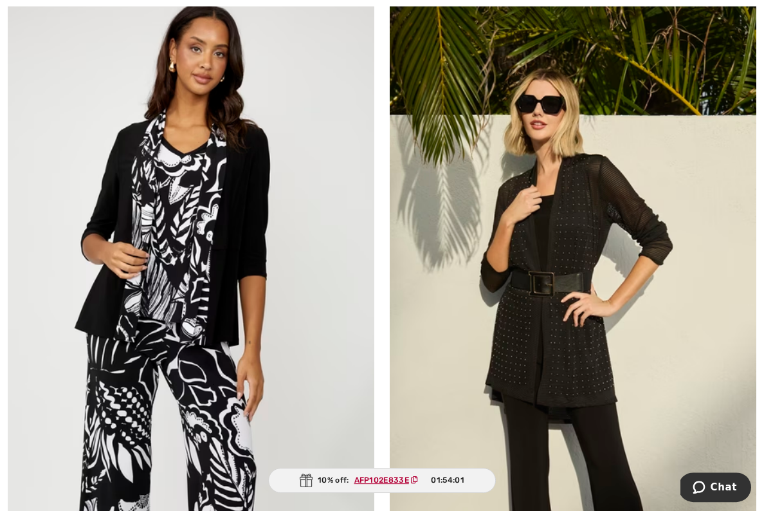
scroll to position [1993, 0]
click at [637, 309] on img at bounding box center [573, 265] width 367 height 550
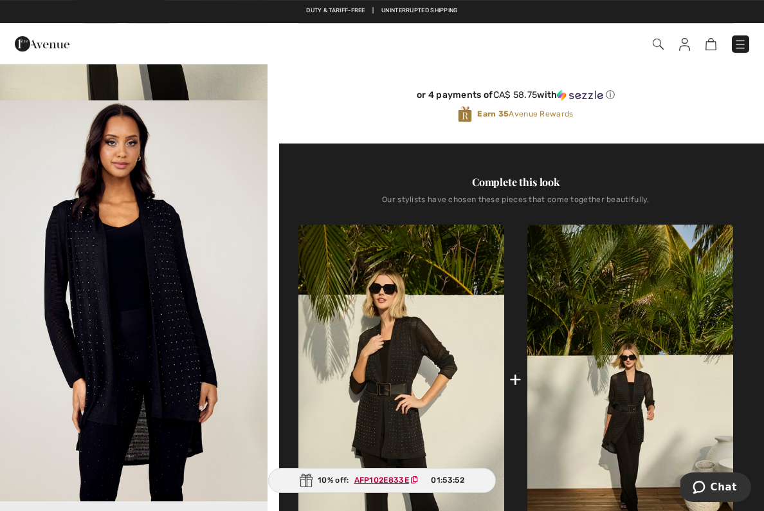
scroll to position [364, 0]
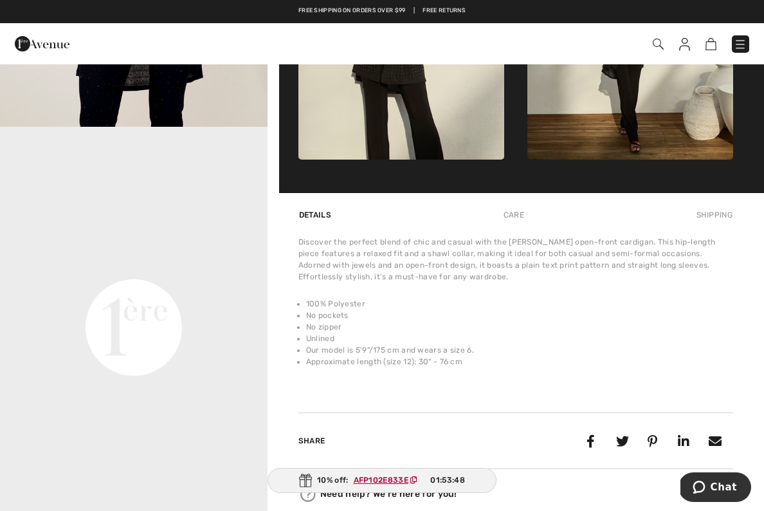
click at [703, 300] on li "100% Polyester" at bounding box center [519, 304] width 427 height 12
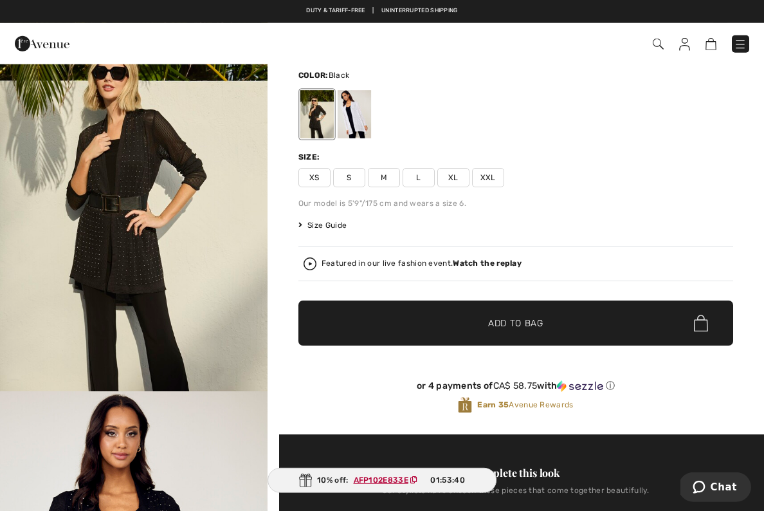
scroll to position [0, 0]
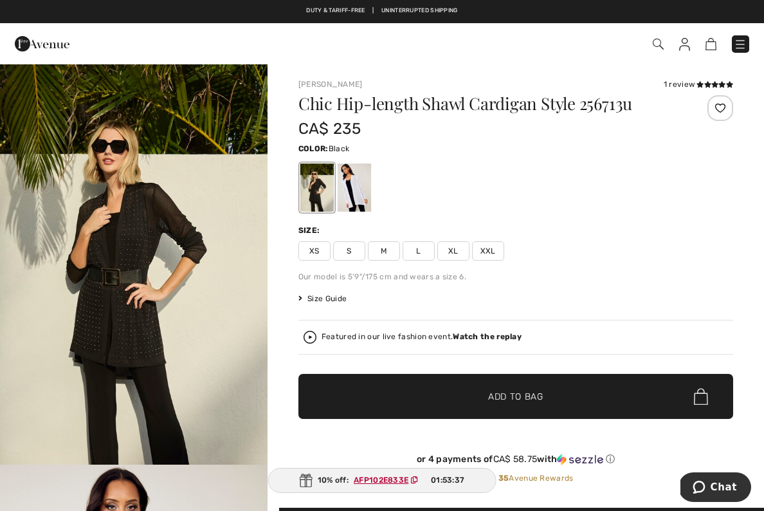
click at [482, 248] on span "XXL" at bounding box center [488, 250] width 32 height 19
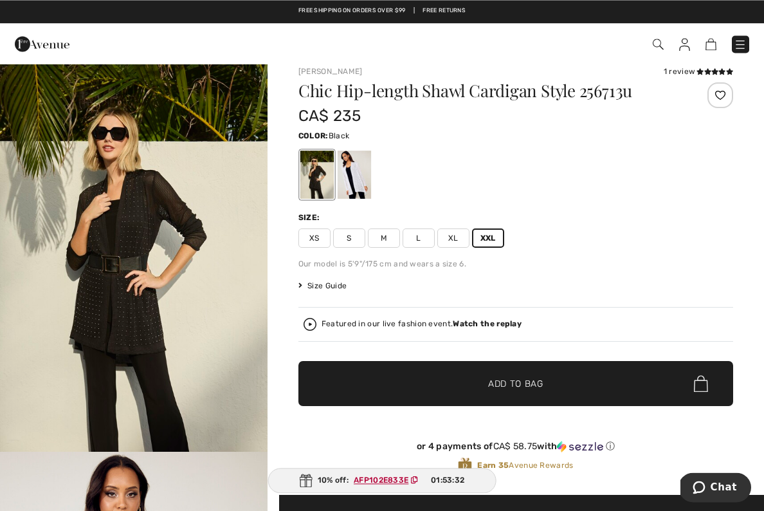
scroll to position [13, 0]
click at [538, 381] on span "Add to Bag" at bounding box center [515, 384] width 55 height 14
